Goal: Task Accomplishment & Management: Use online tool/utility

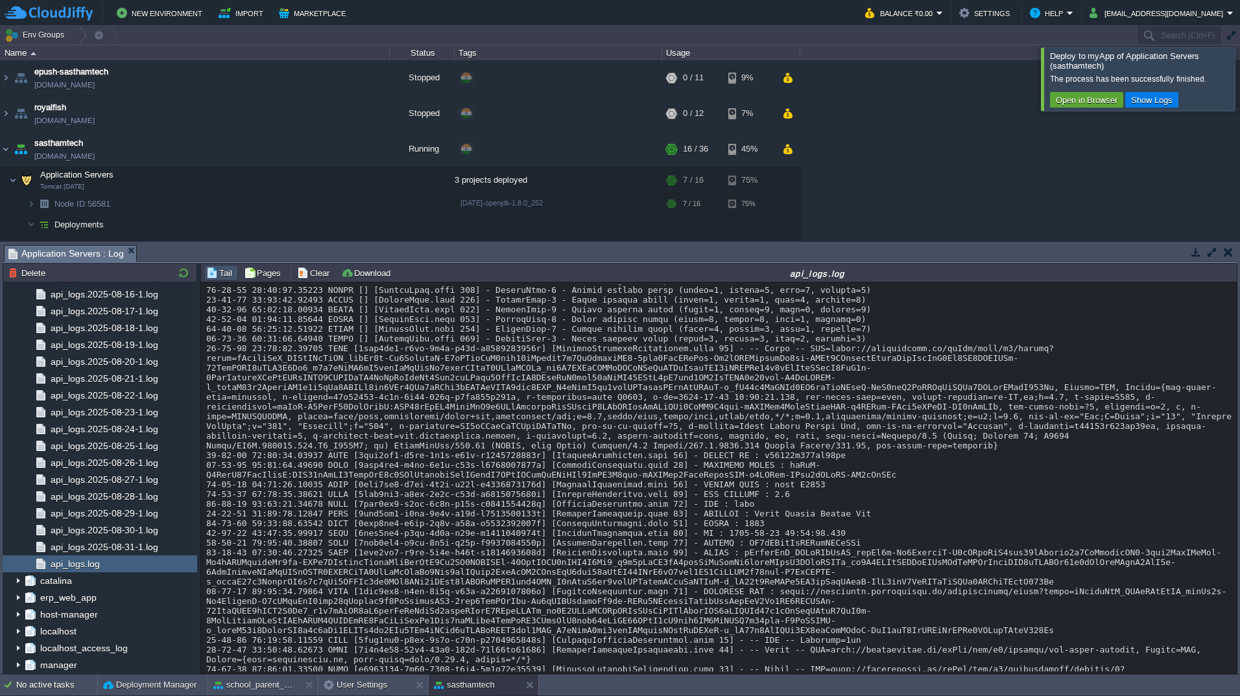
scroll to position [33252, 0]
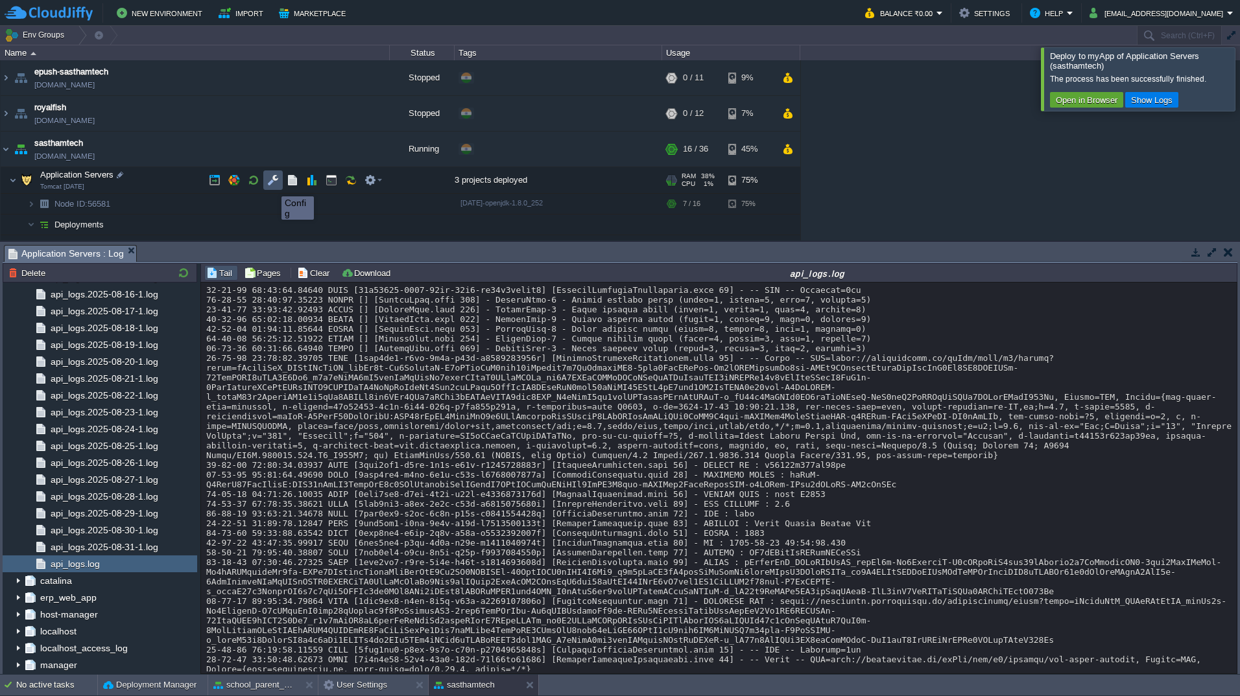
click at [272, 185] on button "button" at bounding box center [273, 180] width 12 height 12
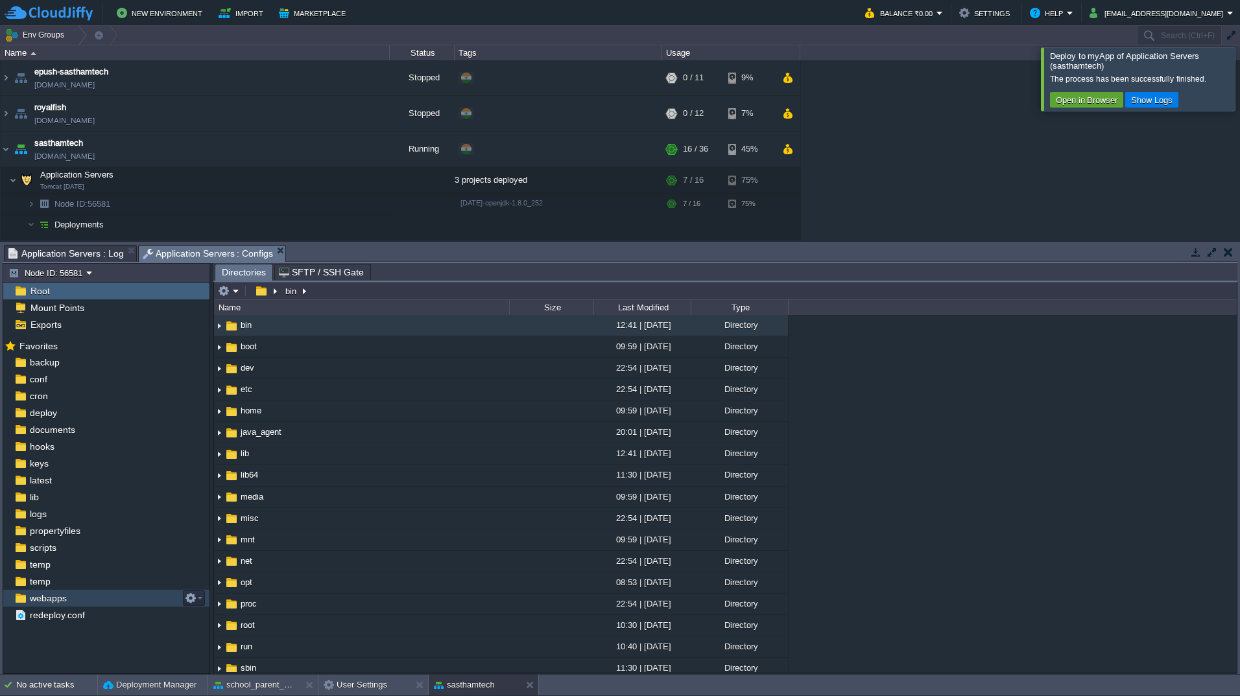
click at [77, 597] on div "webapps" at bounding box center [106, 598] width 206 height 17
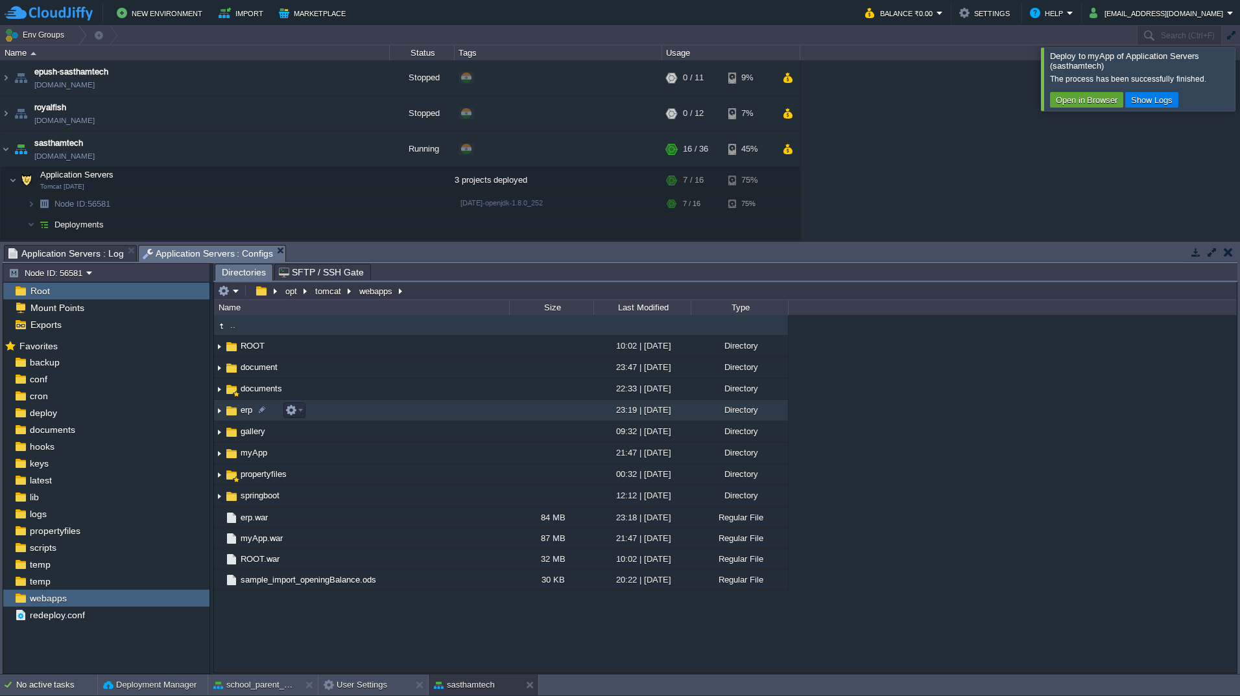
click at [382, 419] on td "erp" at bounding box center [361, 410] width 295 height 21
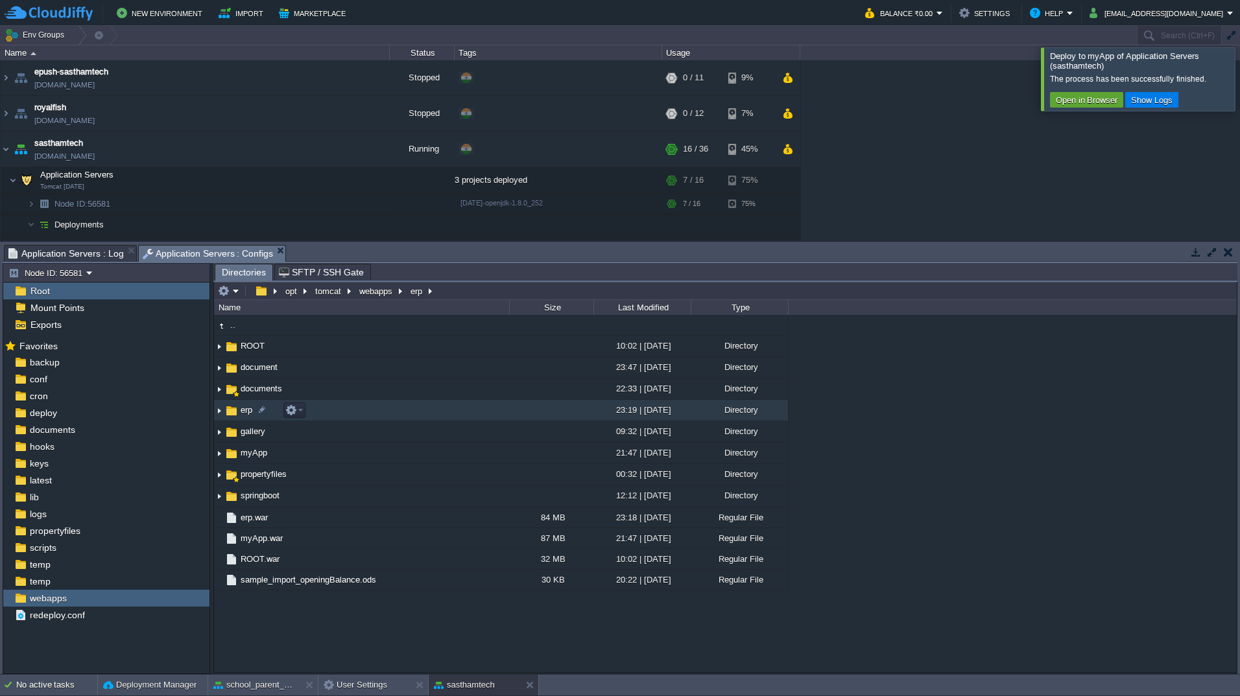
click at [382, 419] on td "erp" at bounding box center [361, 410] width 295 height 21
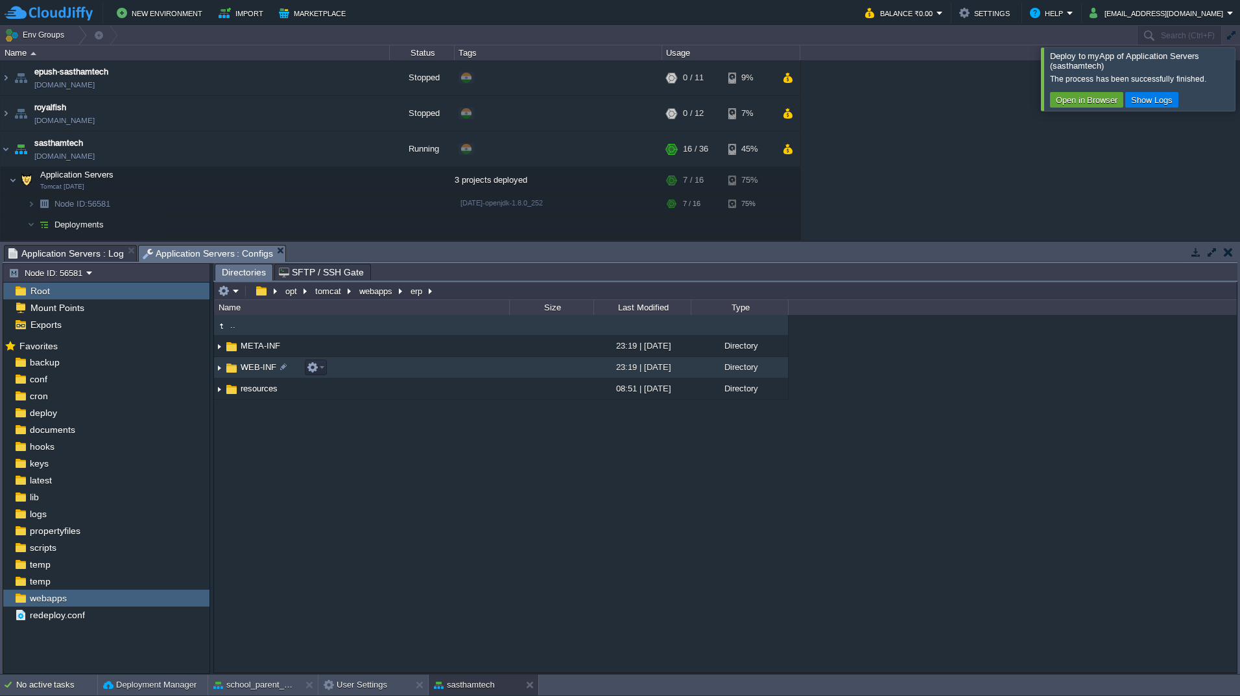
click at [497, 372] on td "WEB-INF" at bounding box center [361, 367] width 295 height 21
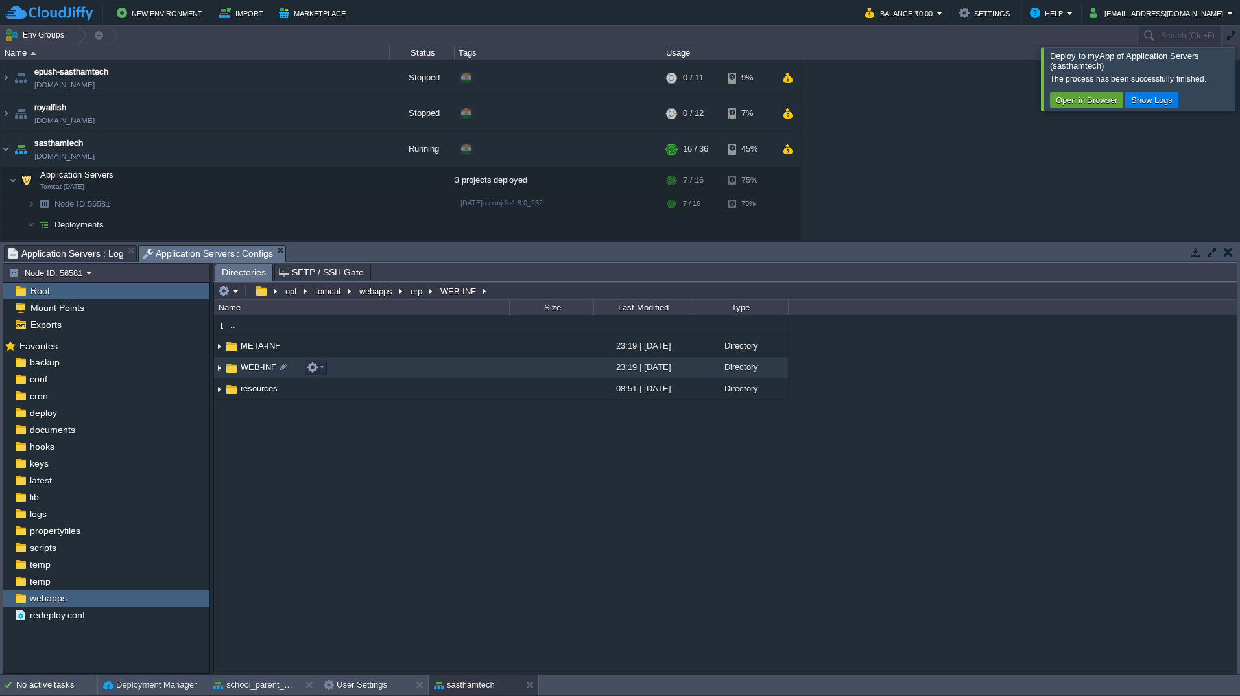
click at [497, 372] on td "WEB-INF" at bounding box center [361, 367] width 295 height 21
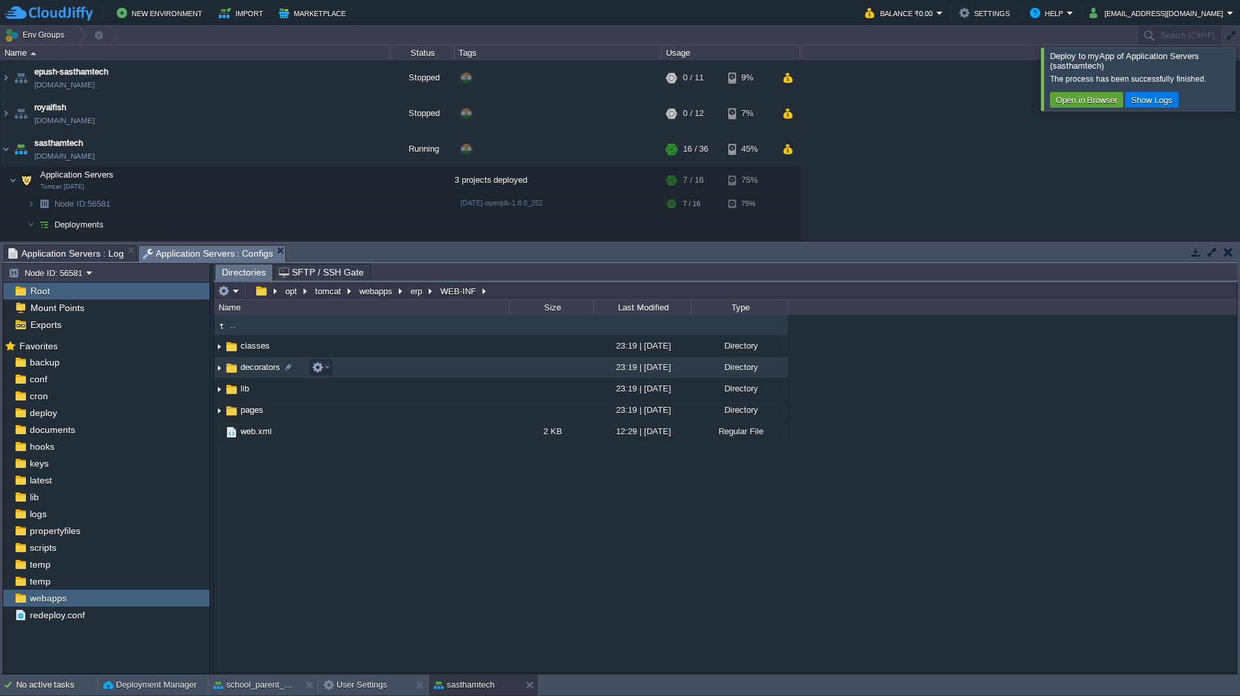
click at [501, 377] on td "decorators" at bounding box center [361, 367] width 295 height 21
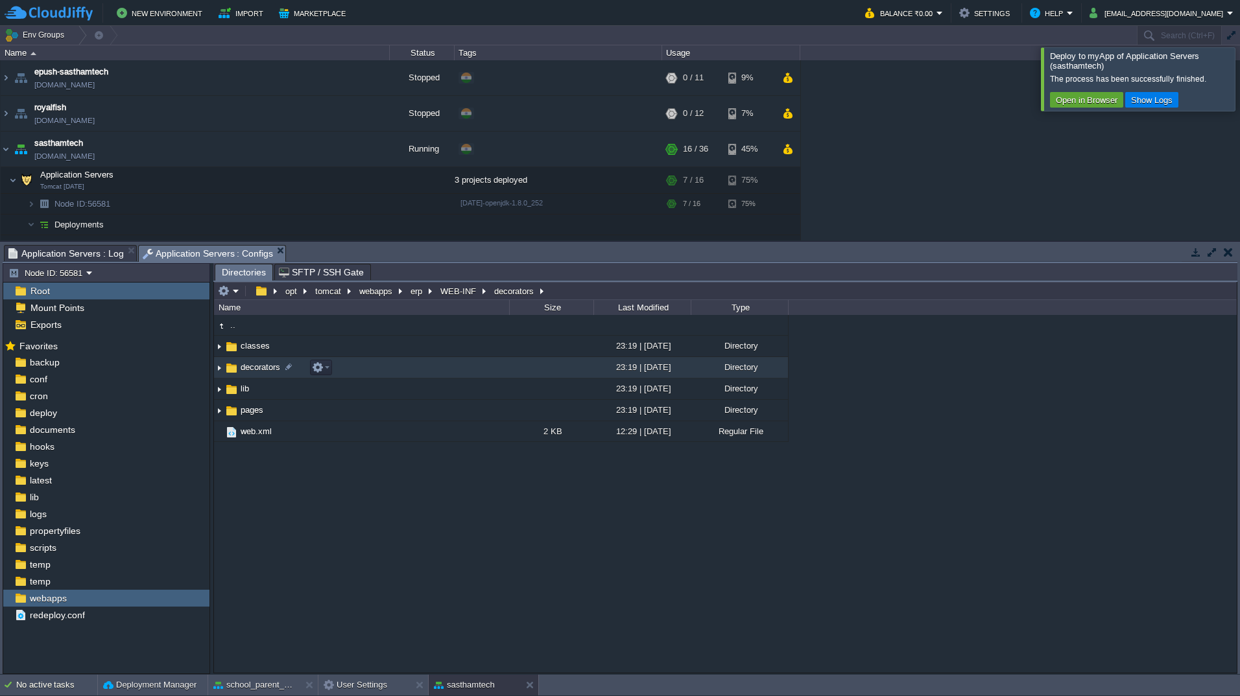
click at [501, 377] on td "decorators" at bounding box center [361, 367] width 295 height 21
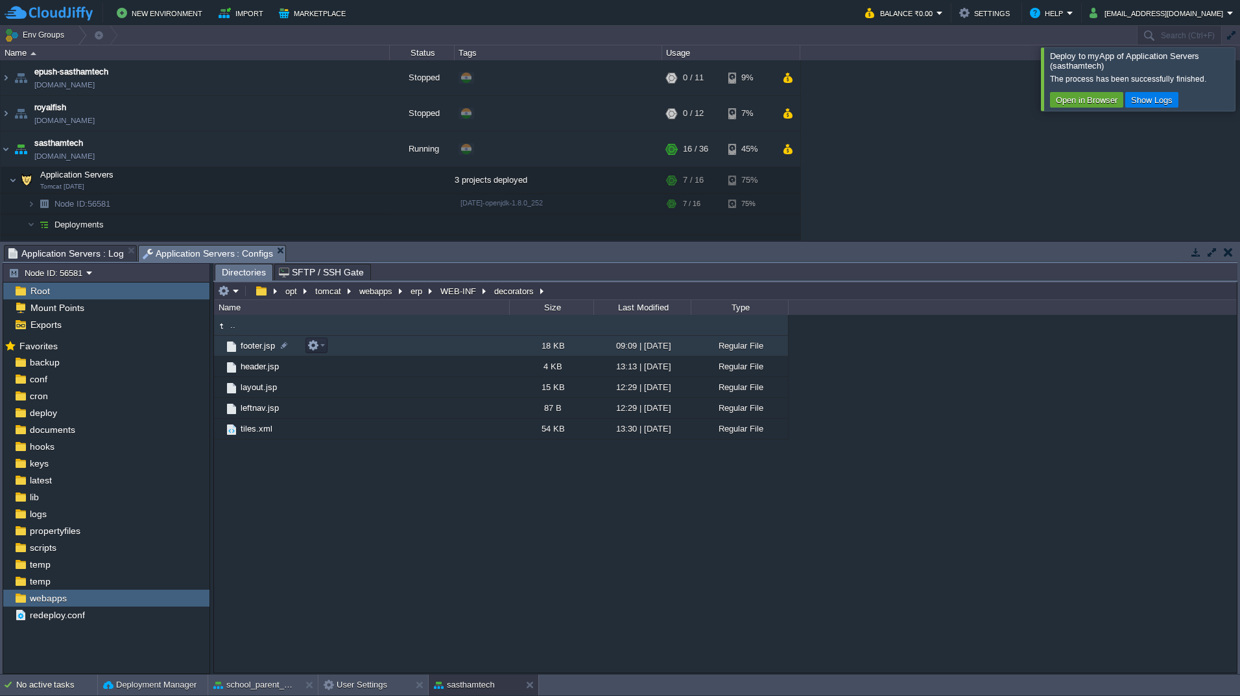
click at [416, 342] on td "footer.jsp" at bounding box center [361, 346] width 295 height 21
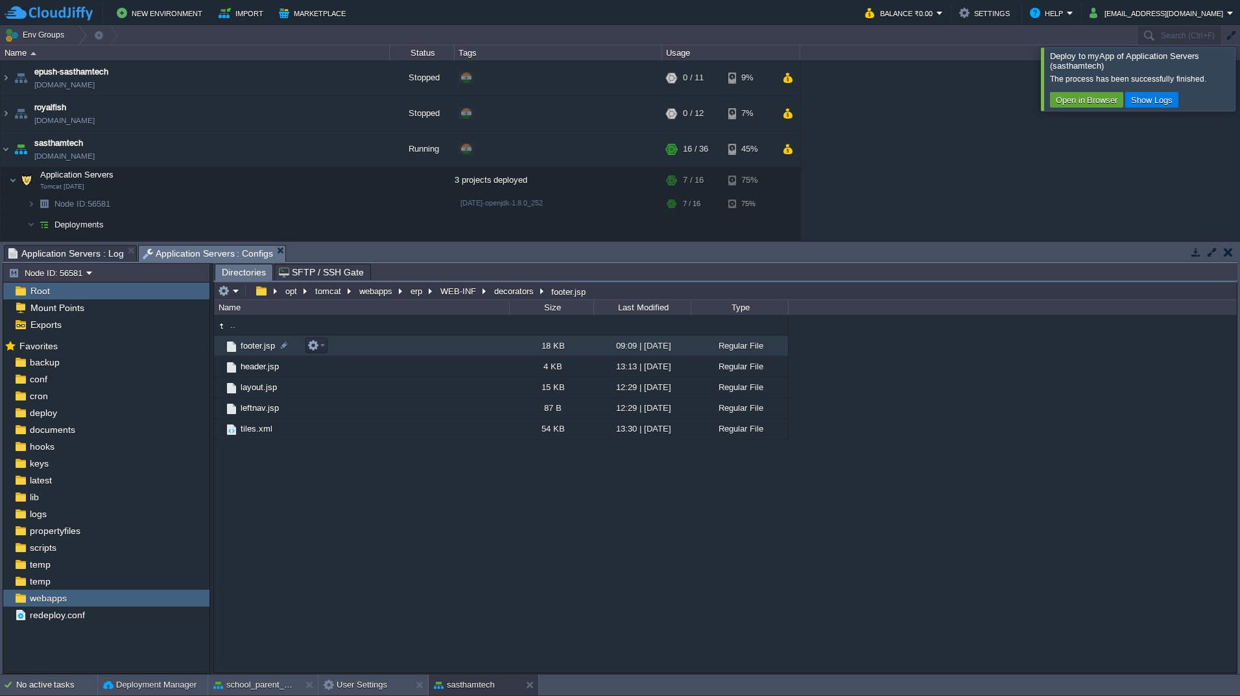
click at [416, 342] on td "footer.jsp" at bounding box center [361, 346] width 295 height 21
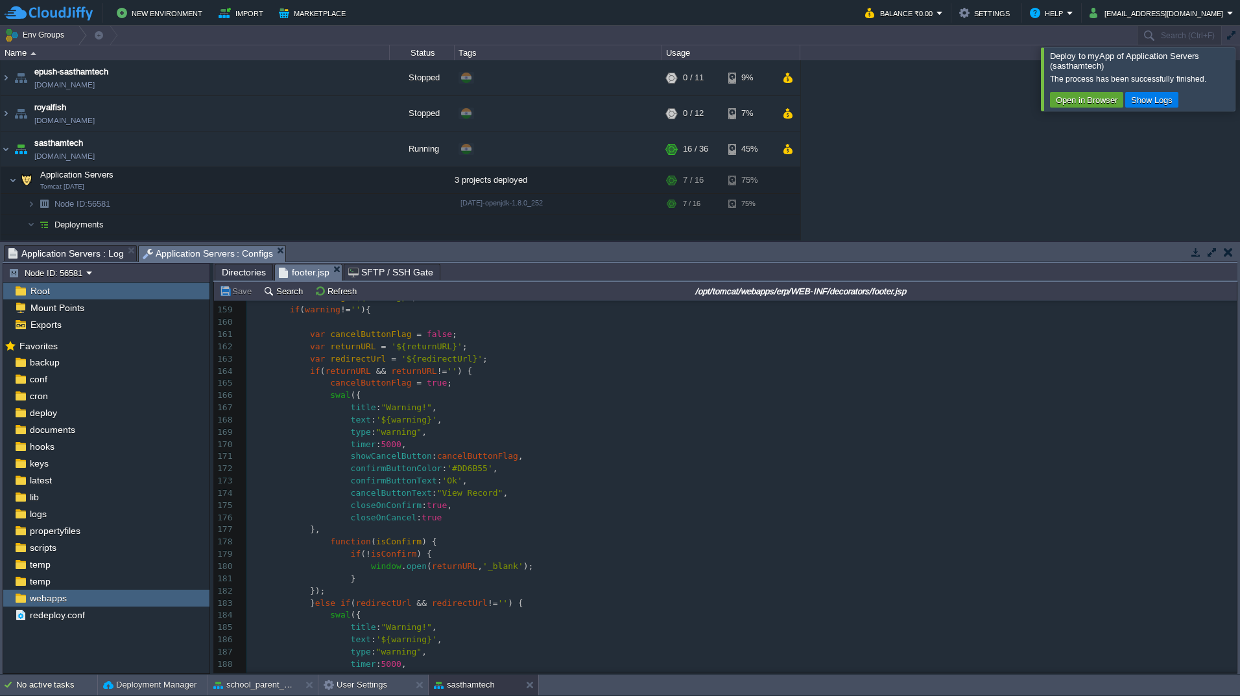
scroll to position [0, 0]
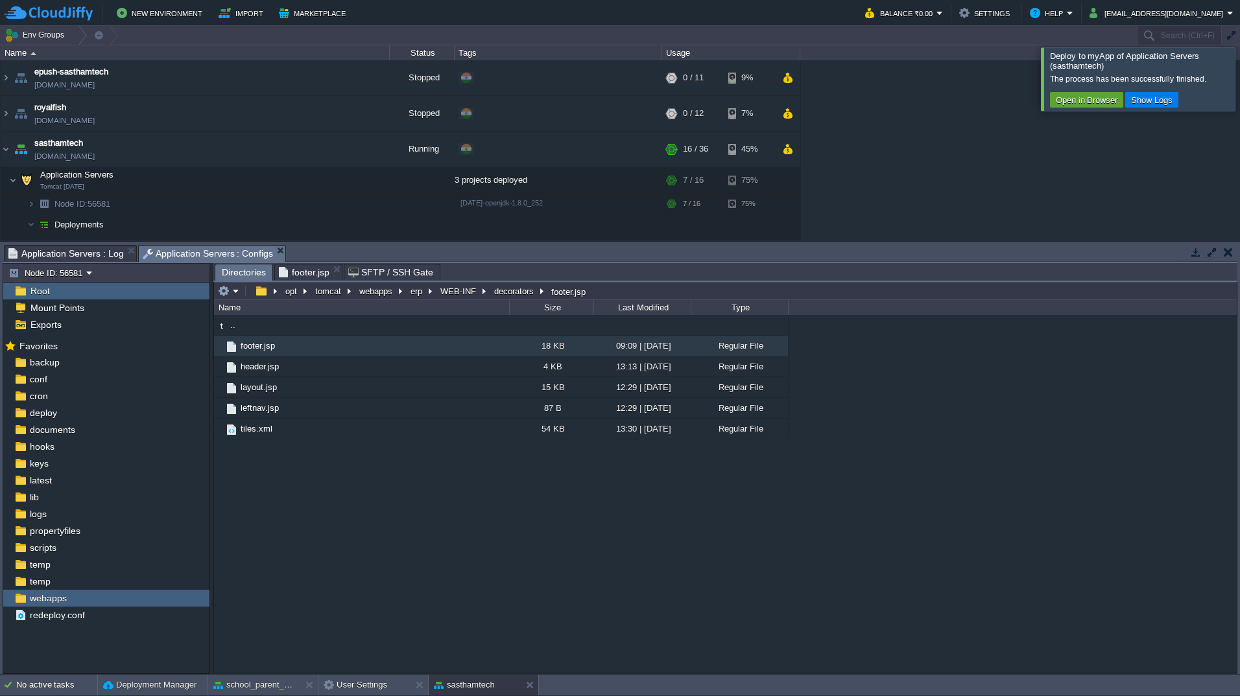
click at [231, 274] on span "Directories" at bounding box center [244, 273] width 44 height 16
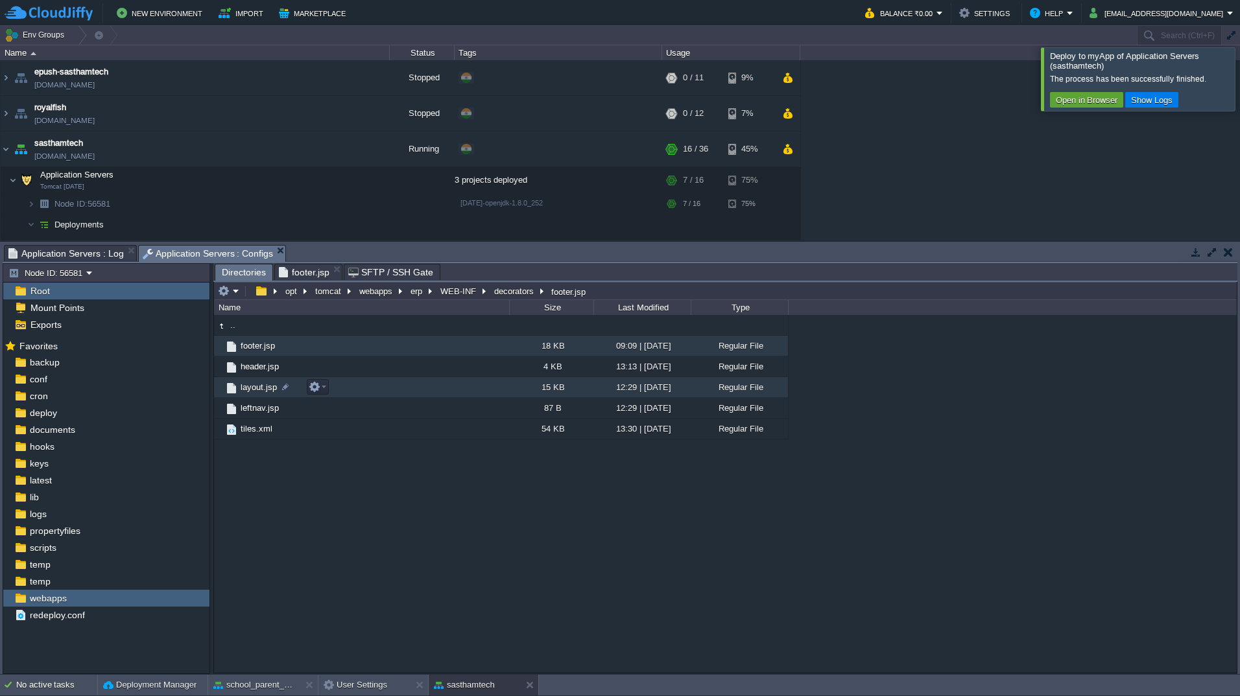
click at [382, 385] on td "layout.jsp" at bounding box center [361, 387] width 295 height 21
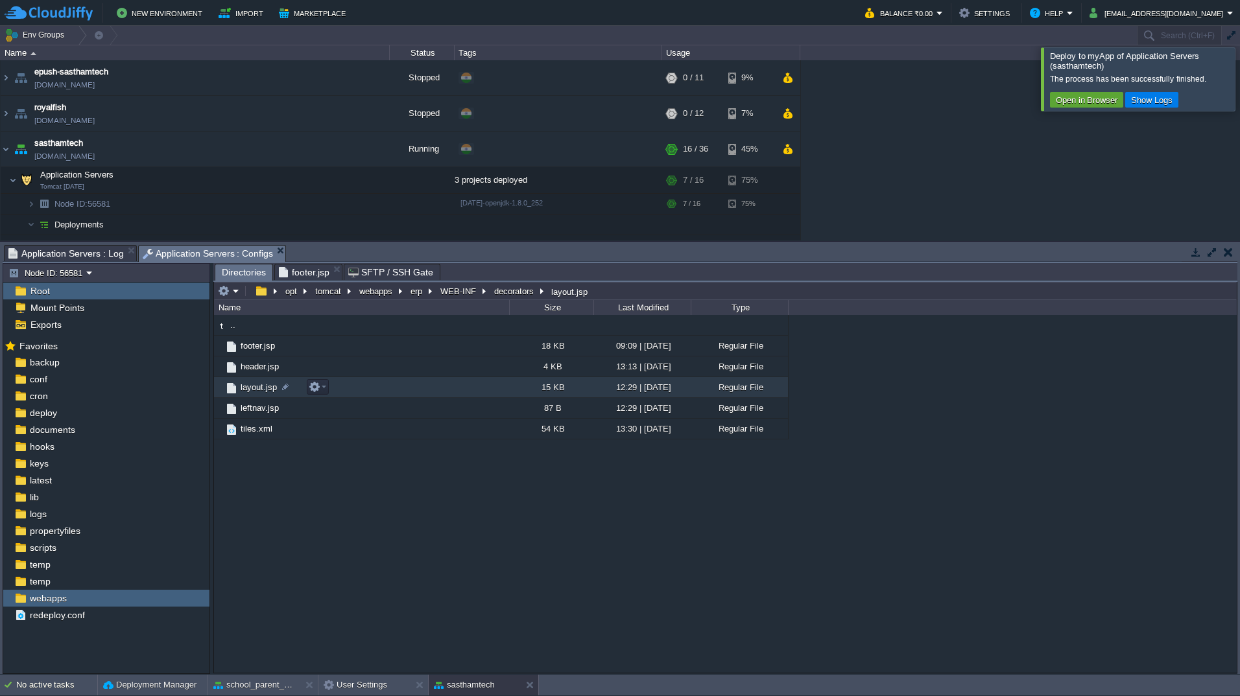
click at [382, 385] on td "layout.jsp" at bounding box center [361, 387] width 295 height 21
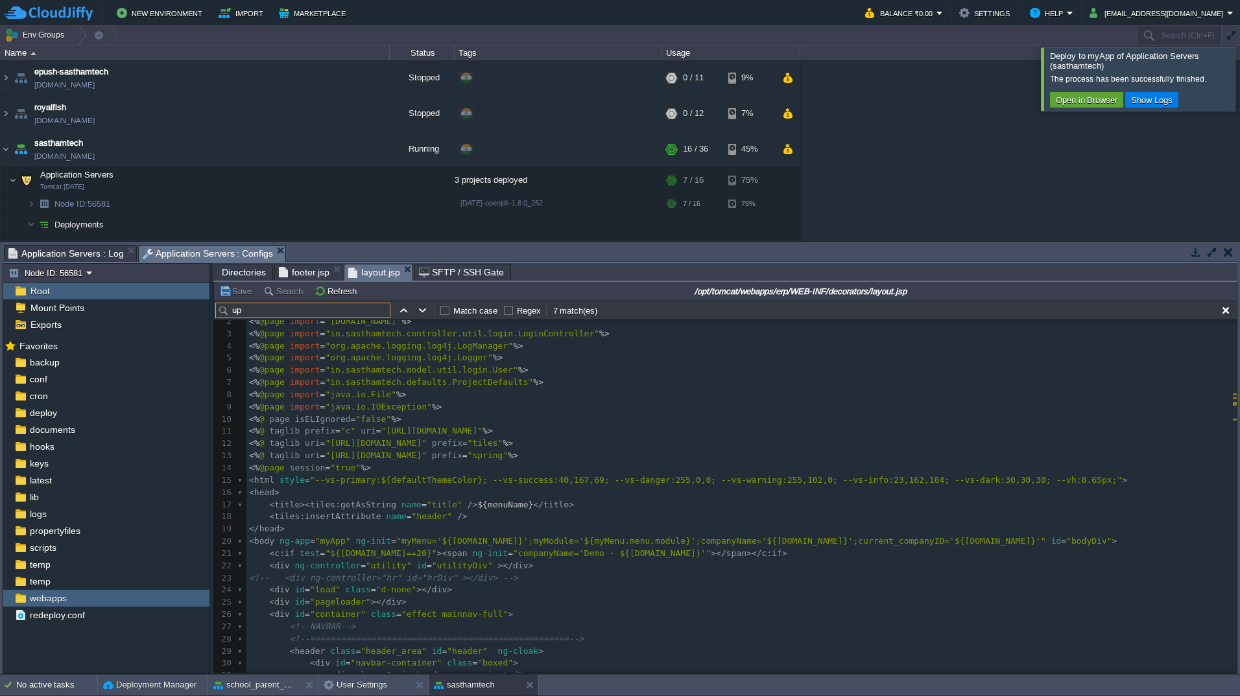
scroll to position [323, 0]
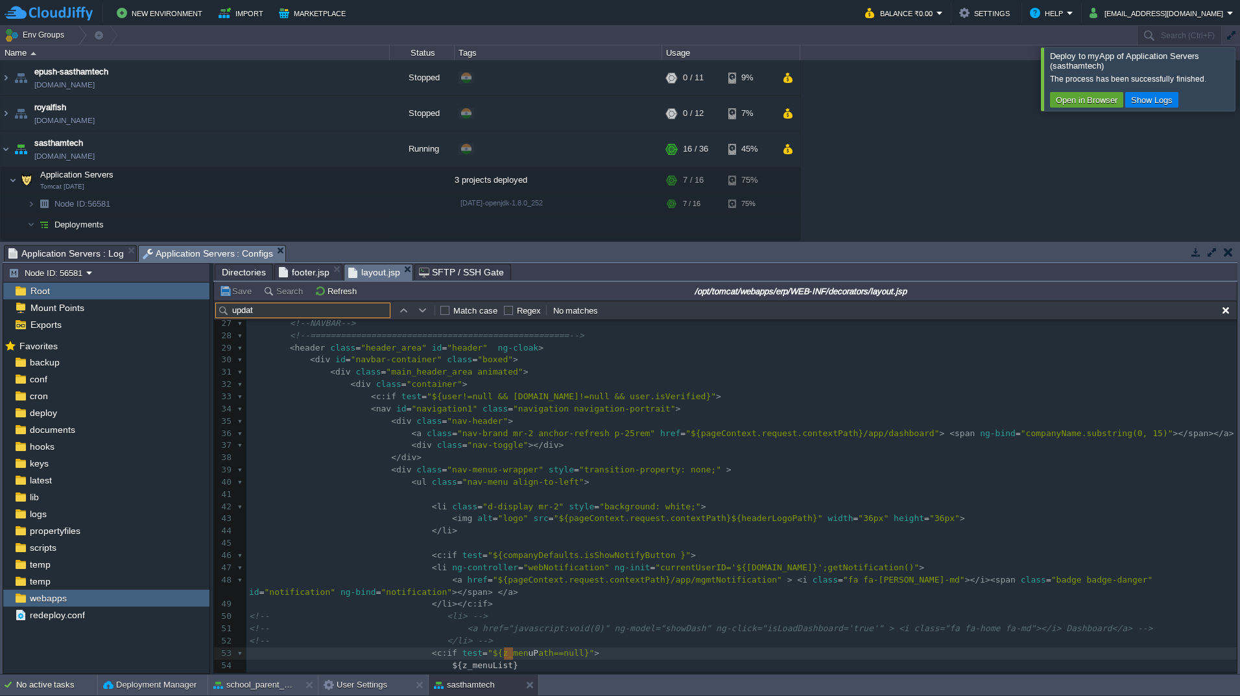
click at [349, 309] on input "updat" at bounding box center [302, 311] width 175 height 16
type input "upd"
click at [785, 339] on pre "<!--===================================================-->" at bounding box center [741, 336] width 990 height 12
click at [299, 271] on span "footer.jsp" at bounding box center [304, 273] width 51 height 16
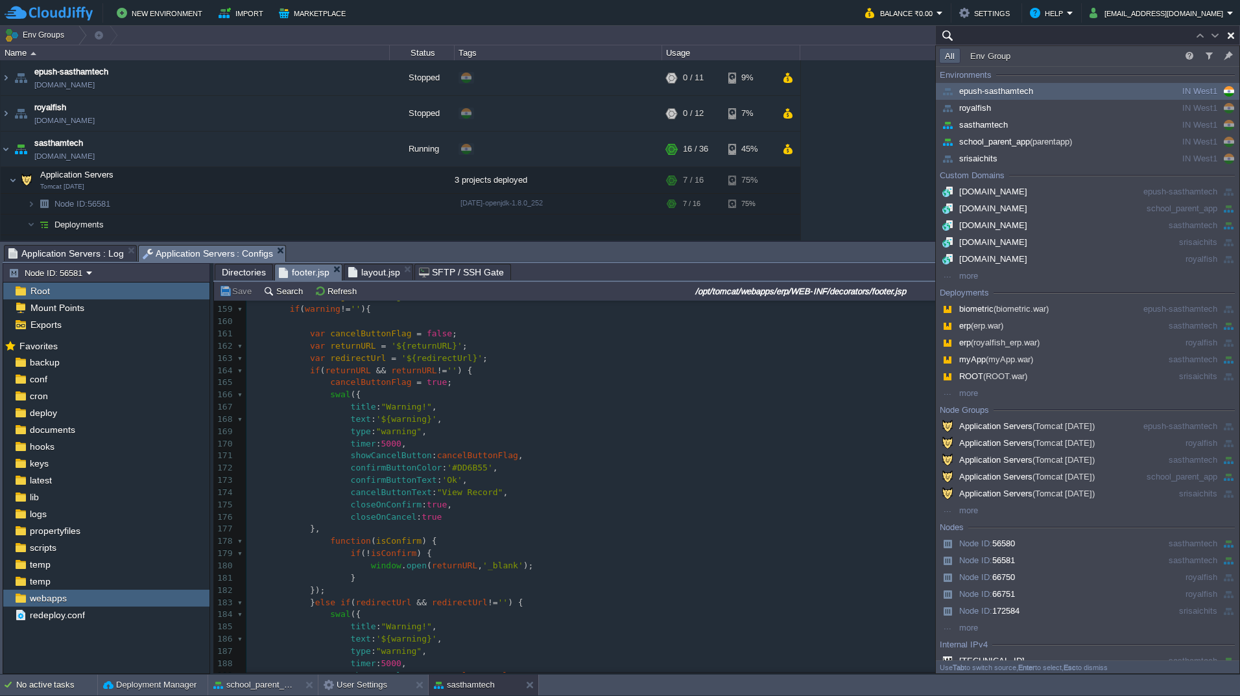
type input "Search (Ctrl+F)"
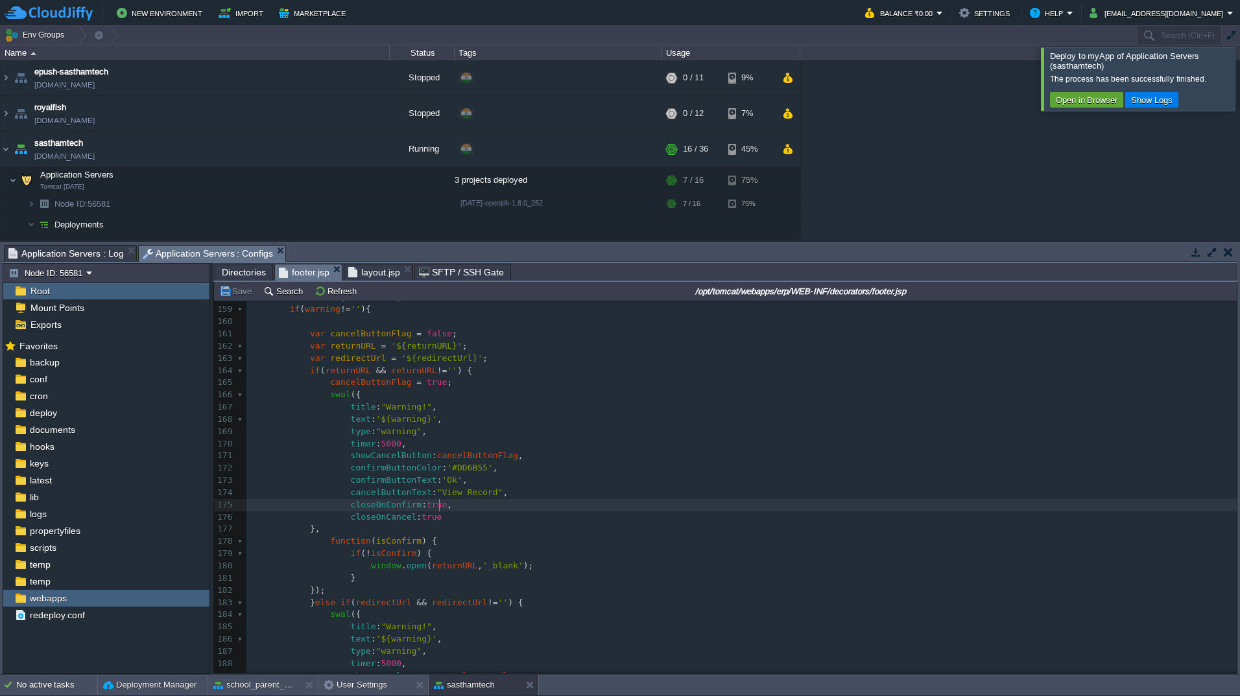
click at [558, 509] on pre "closeOnConfirm : true ," at bounding box center [741, 505] width 990 height 12
type textarea "closeOnConfirm: true,"
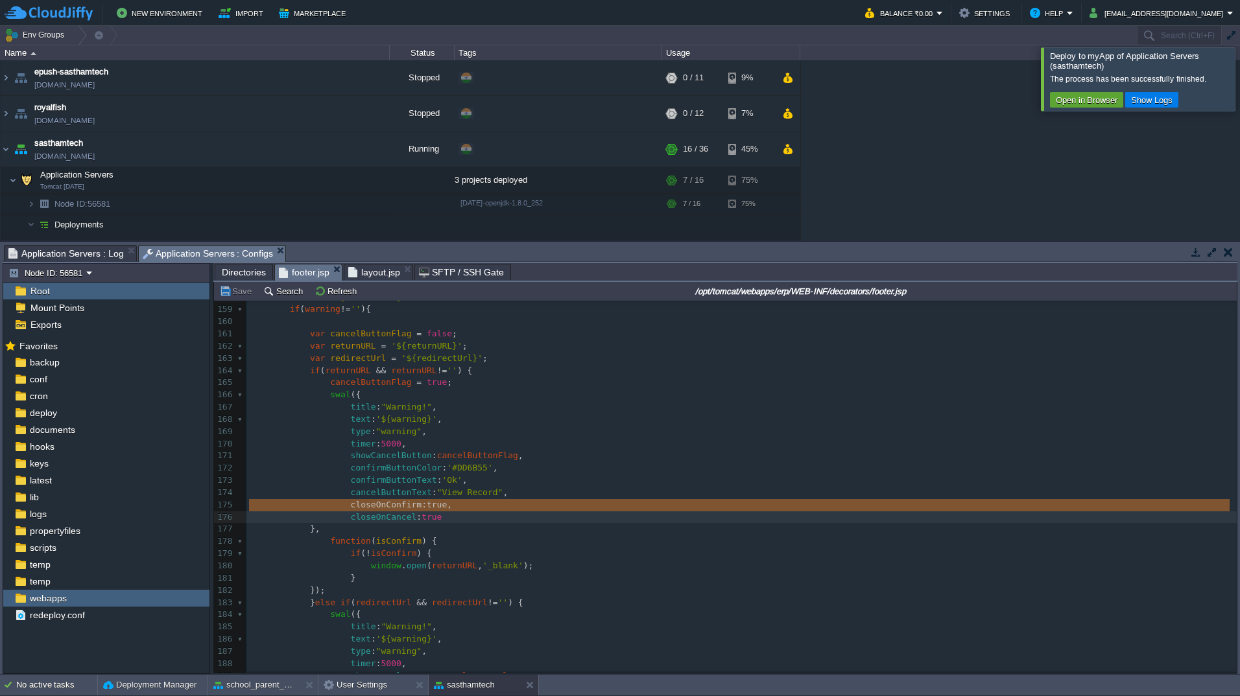
click at [558, 509] on pre "closeOnConfirm : true ," at bounding box center [741, 505] width 990 height 12
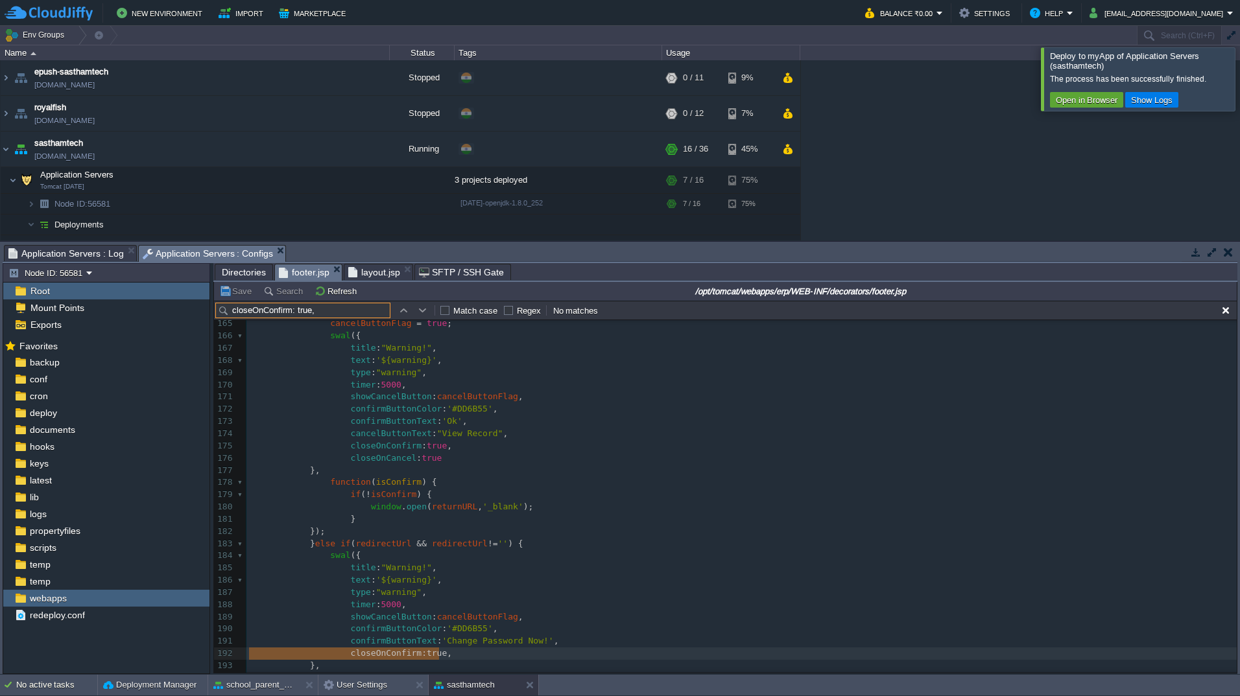
scroll to position [0, 0]
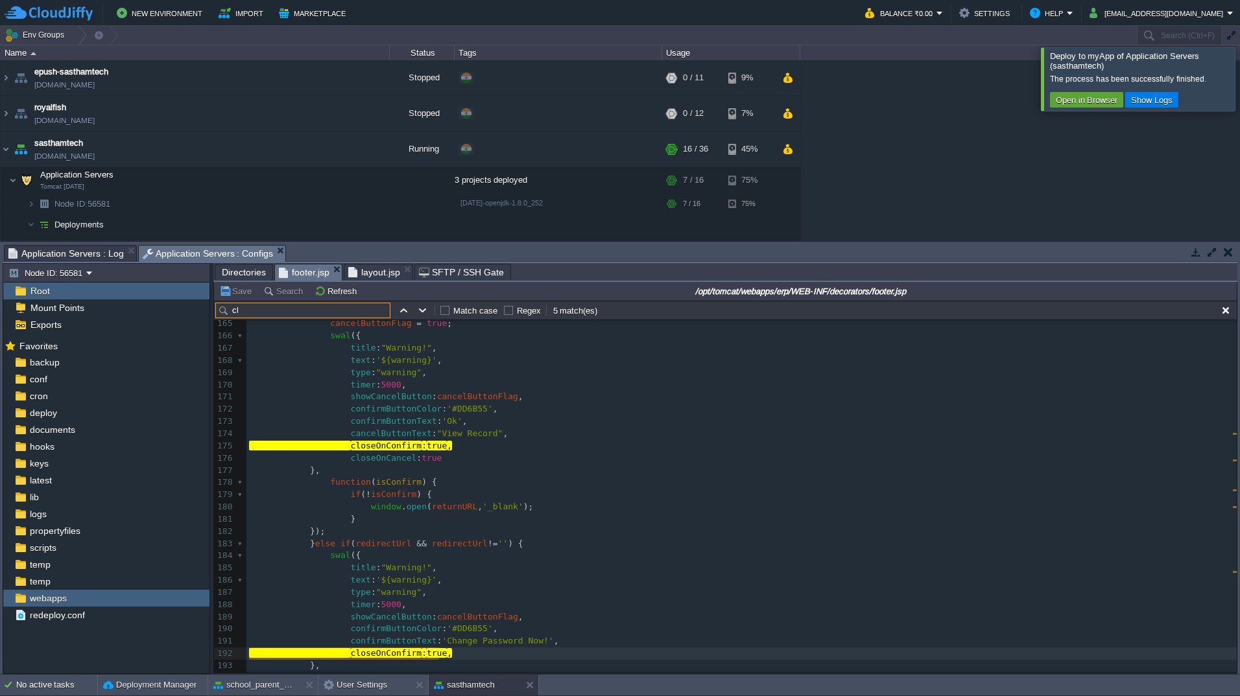
type input "c"
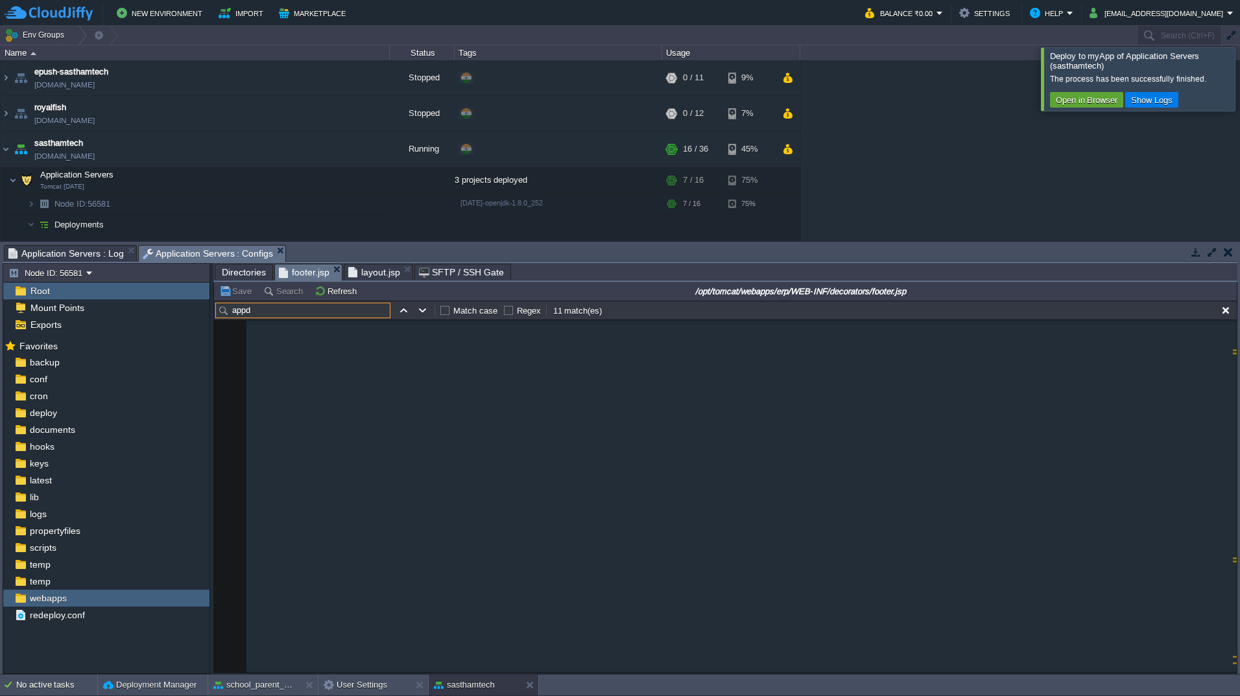
scroll to position [2656, 0]
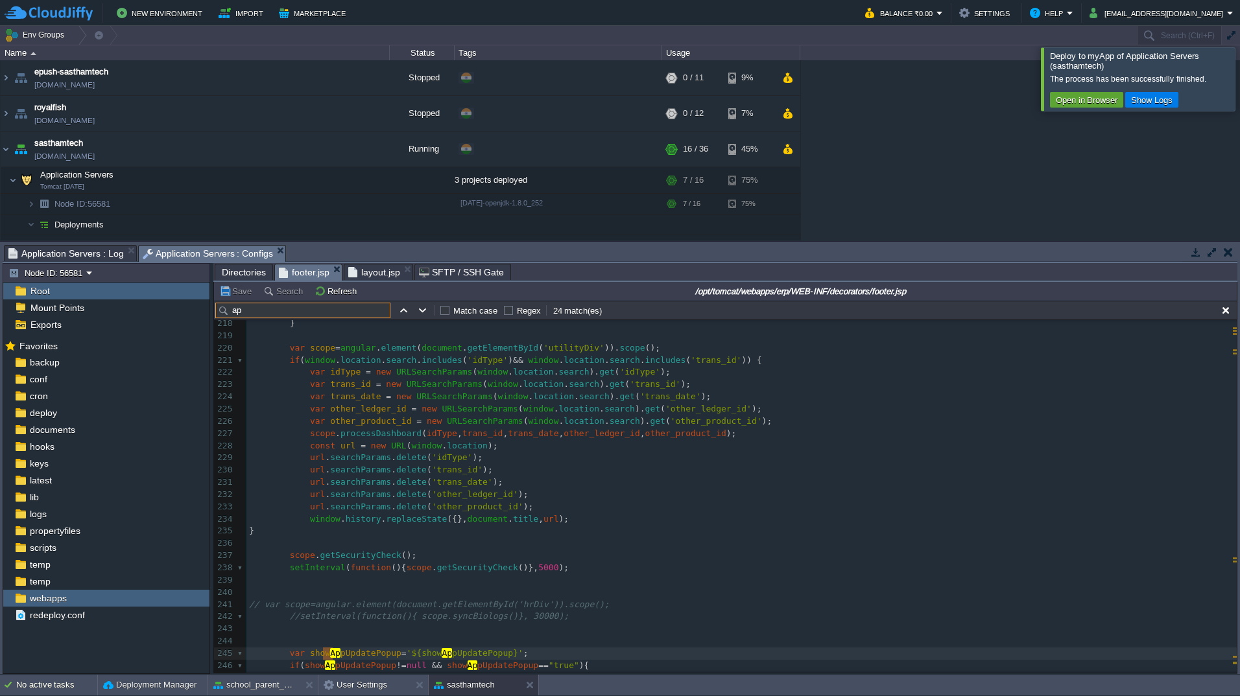
type input "a"
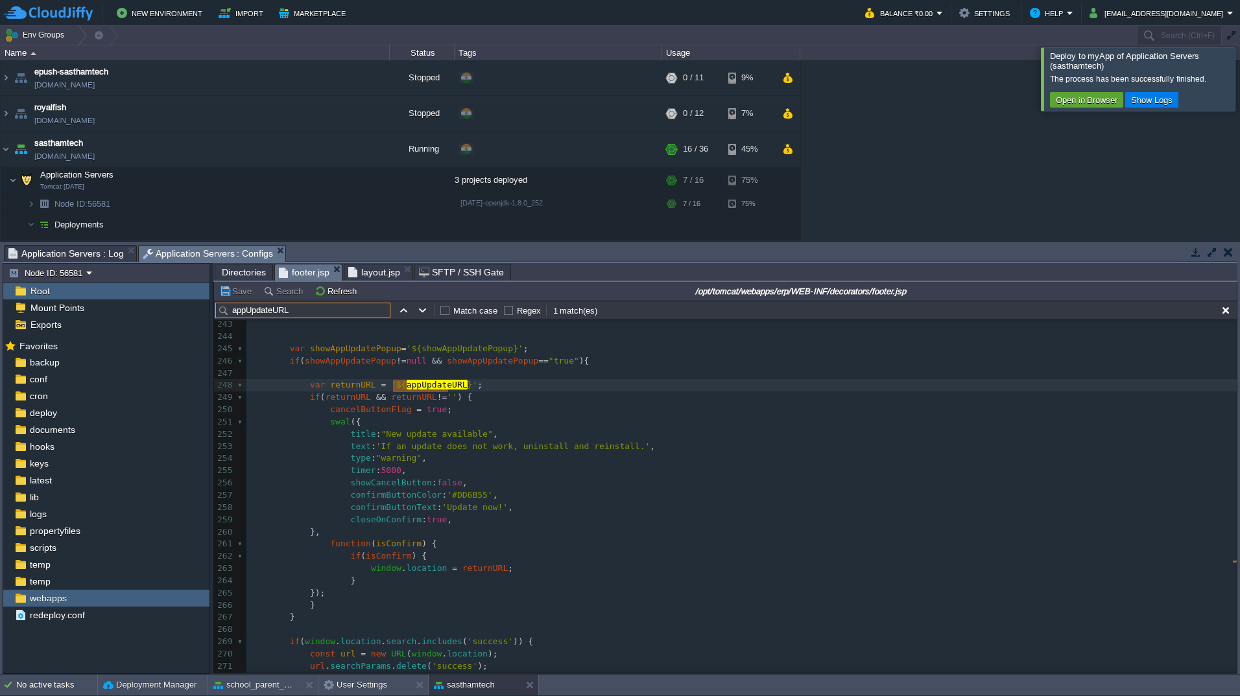
scroll to position [2962, 0]
type input "appUpdateURL"
click at [303, 397] on span at bounding box center [300, 397] width 20 height 12
type textarea "if"
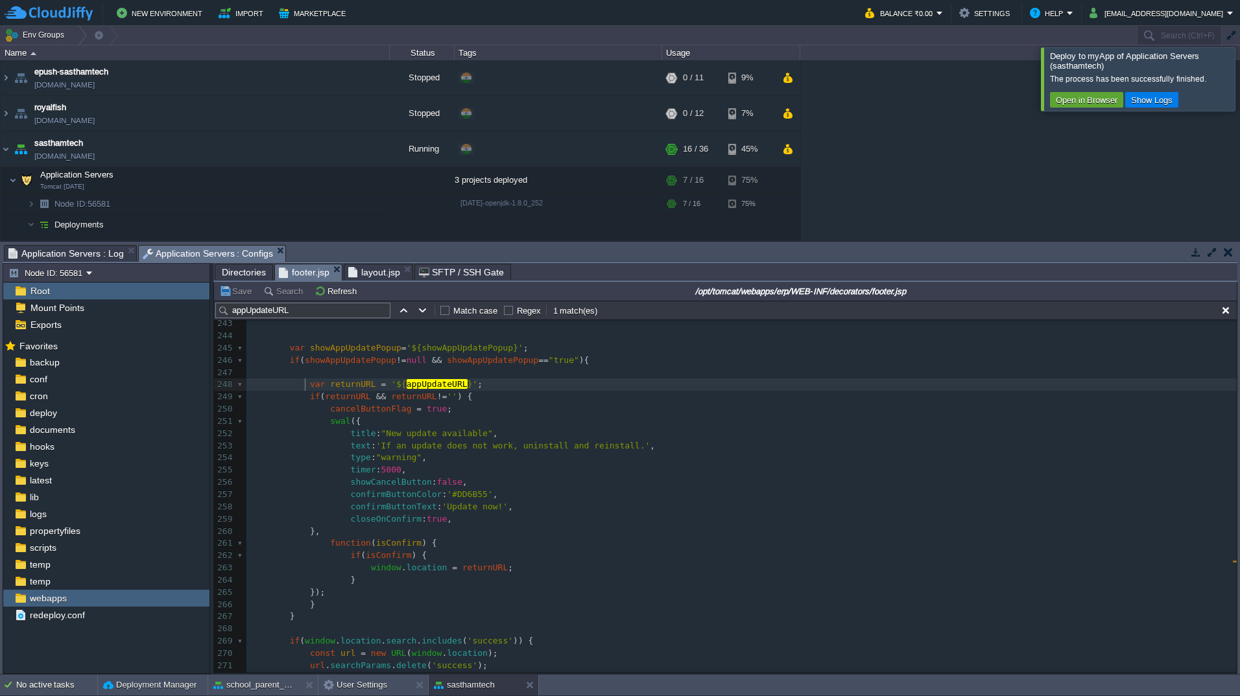
click at [301, 386] on span at bounding box center [300, 385] width 20 height 12
type textarea "/*"
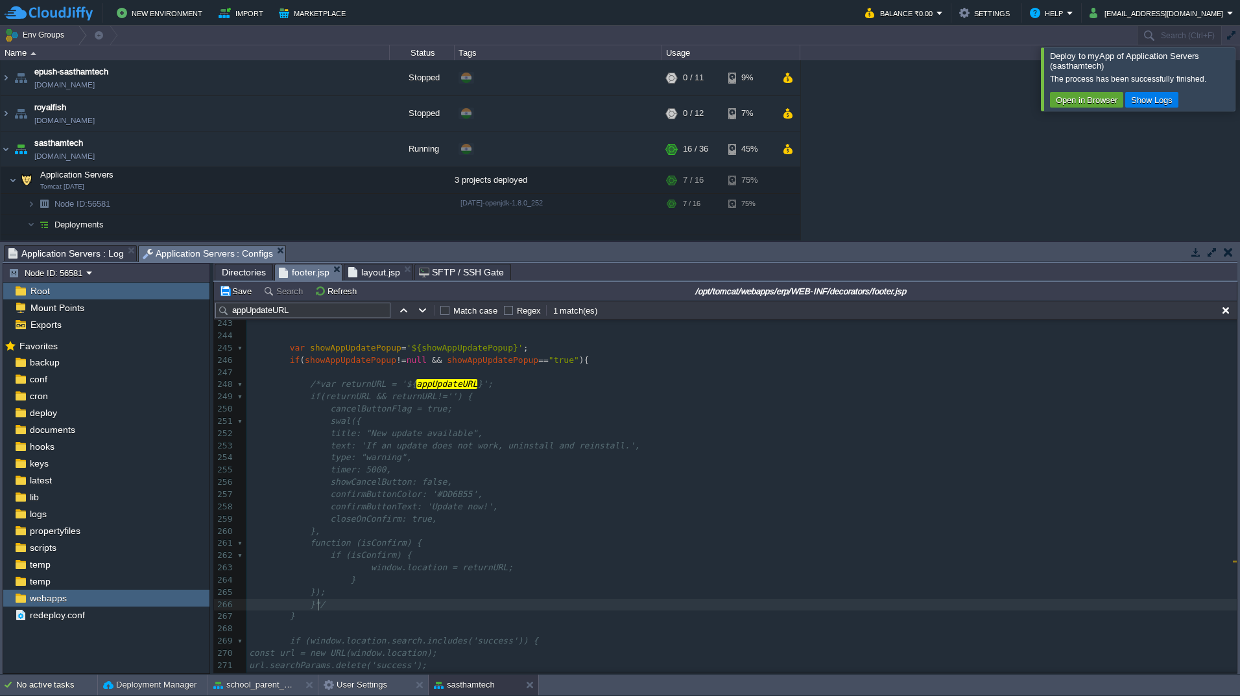
type textarea "*/"
click at [371, 271] on span "layout.jsp" at bounding box center [374, 273] width 52 height 16
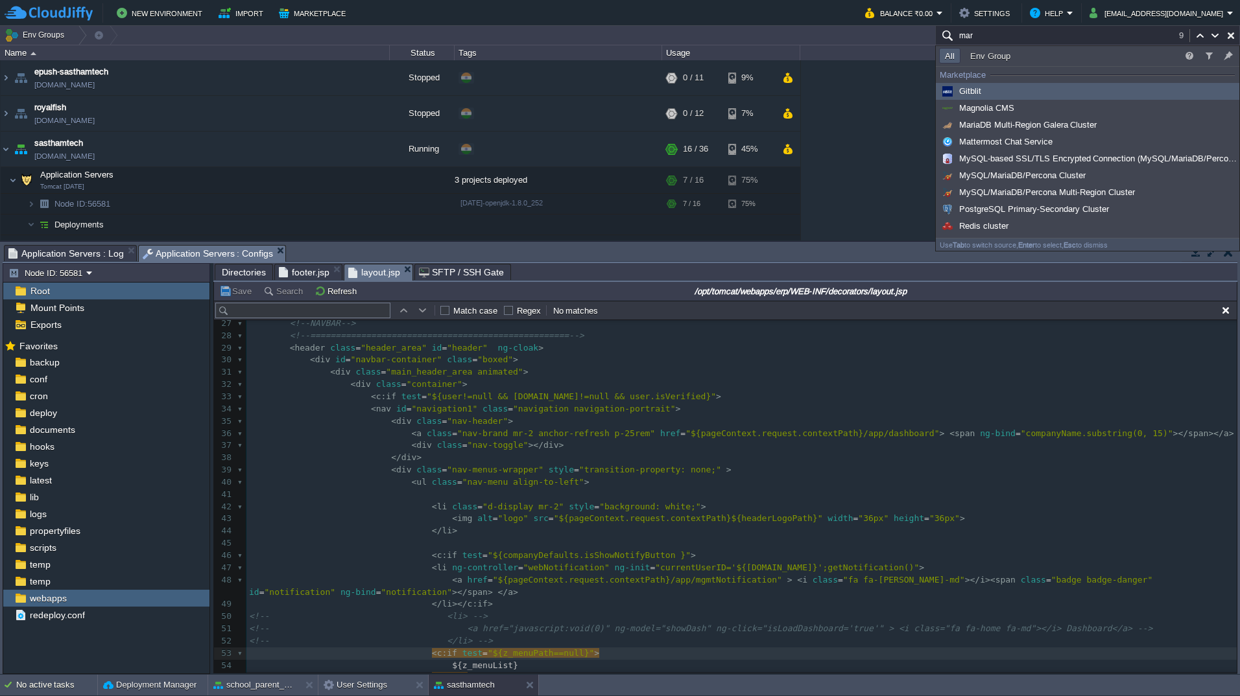
type input "mar"
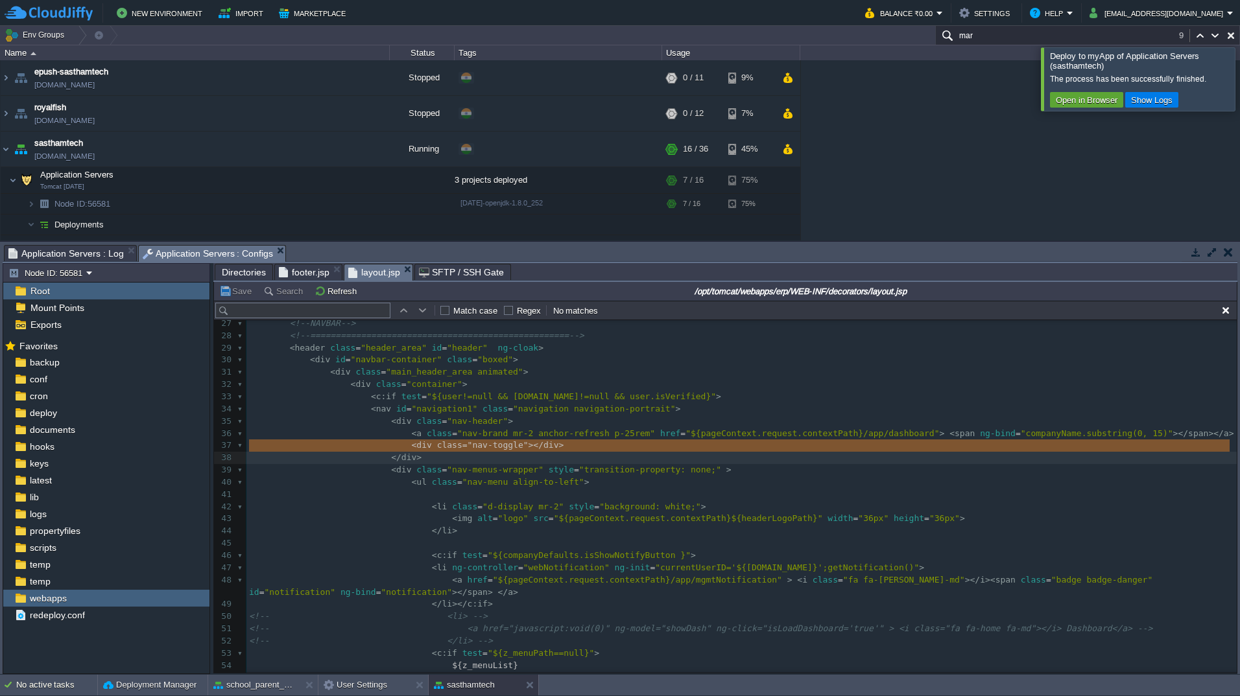
click at [467, 442] on span ""nav-toggle"" at bounding box center [497, 445] width 61 height 10
type textarea "<div class="nav-toggle"></div>"
type input "<div class="nav-toggle"></div>"
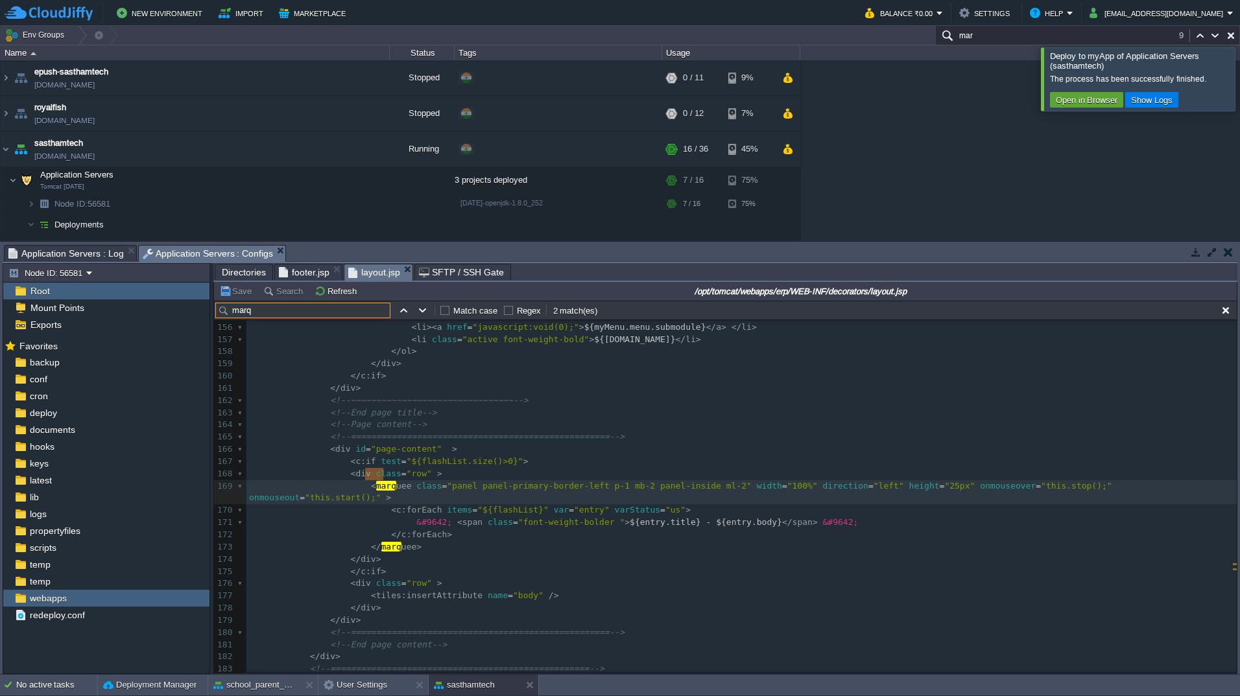
scroll to position [2055, 0]
type input "marq"
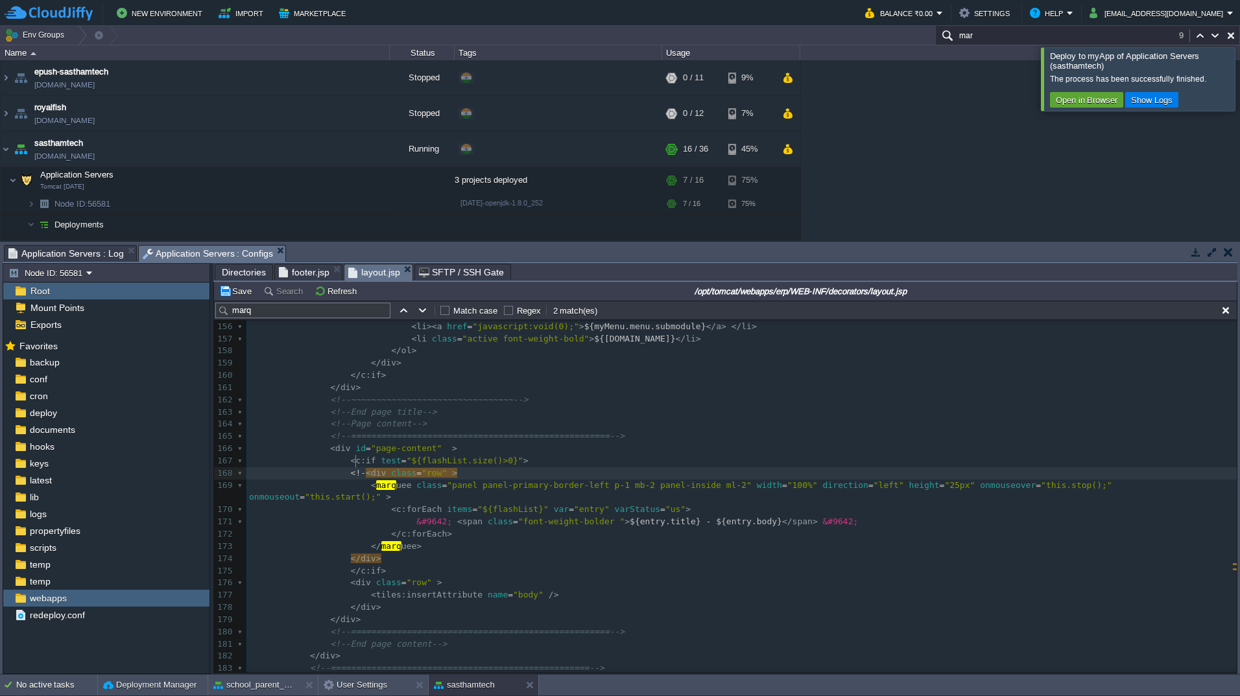
type textarea "<!--"
type textarea "--."
type textarea "-->"
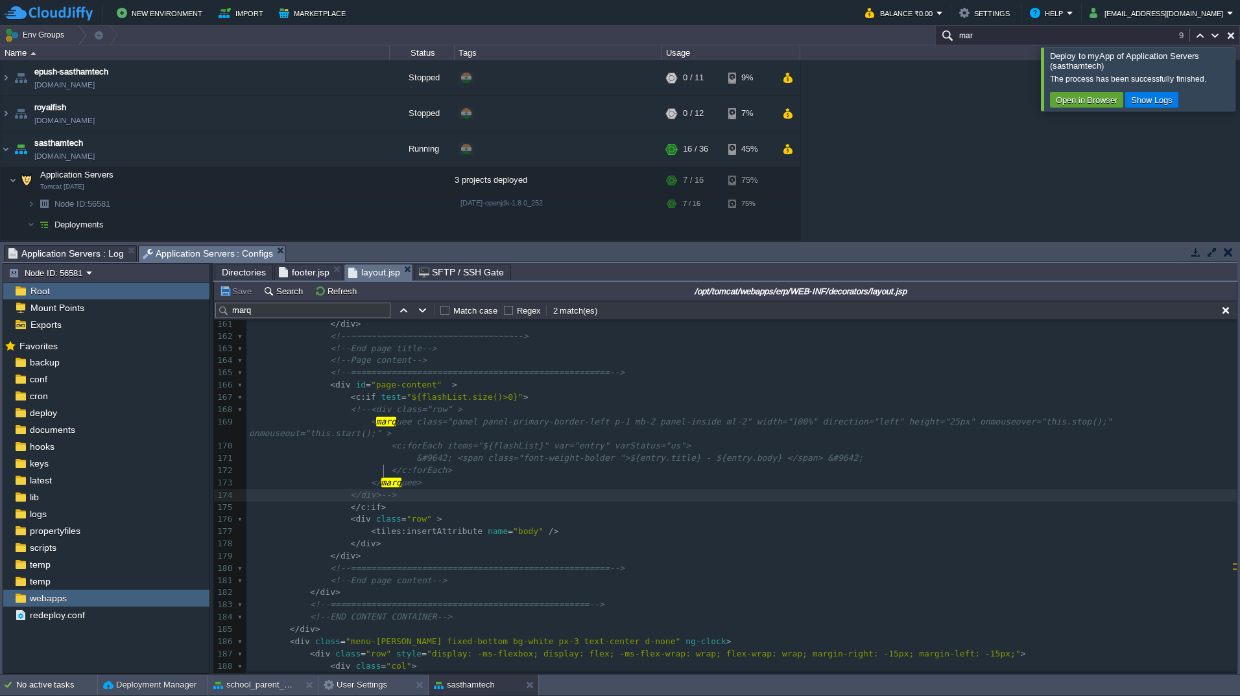
scroll to position [2128, 0]
